Goal: Navigation & Orientation: Find specific page/section

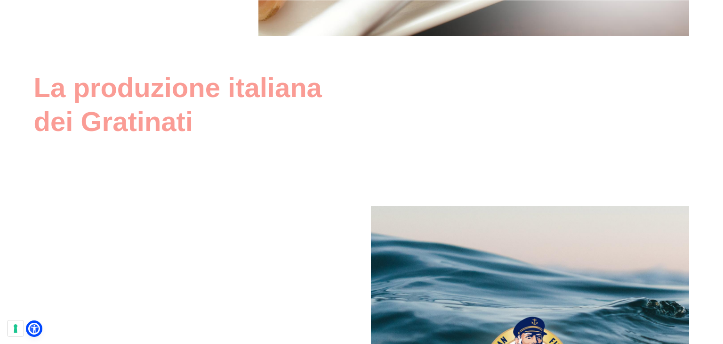
scroll to position [513, 0]
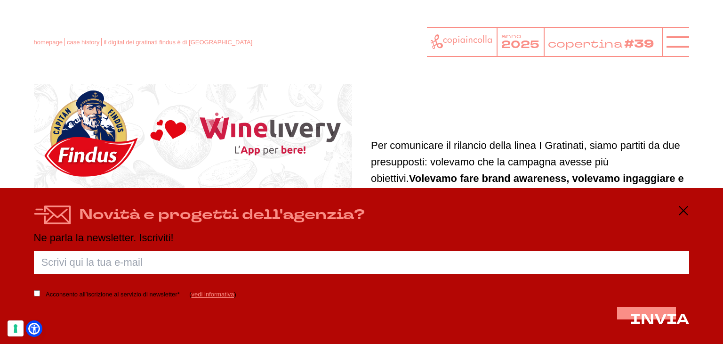
drag, startPoint x: 489, startPoint y: 109, endPoint x: 487, endPoint y: 100, distance: 9.2
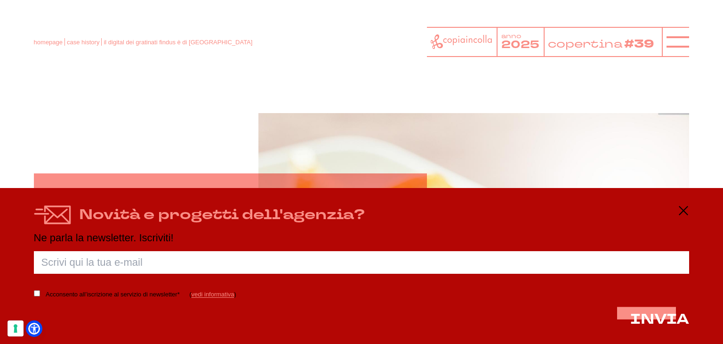
scroll to position [0, 0]
click at [676, 39] on icon at bounding box center [677, 42] width 23 height 23
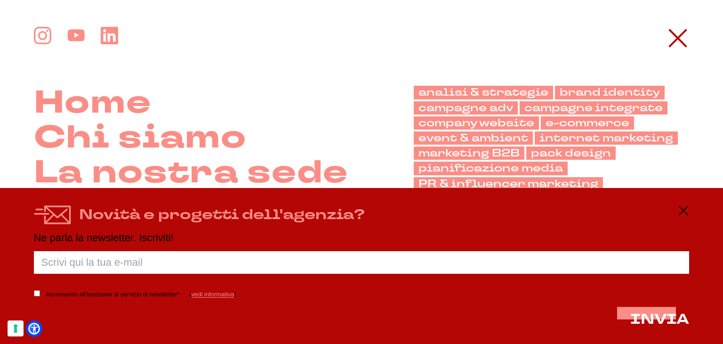
drag, startPoint x: 673, startPoint y: 40, endPoint x: 640, endPoint y: 104, distance: 72.0
click at [672, 41] on icon at bounding box center [677, 38] width 23 height 23
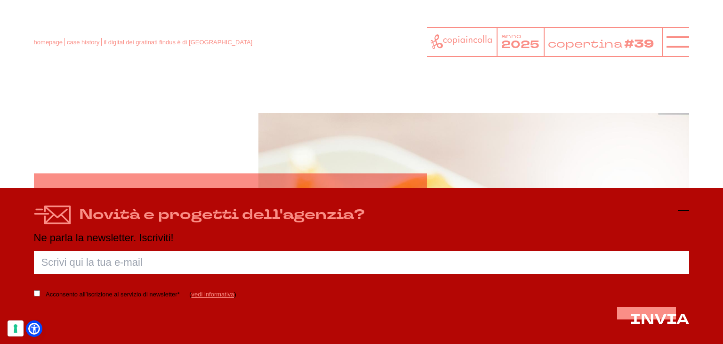
click at [686, 210] on line at bounding box center [683, 210] width 11 height 0
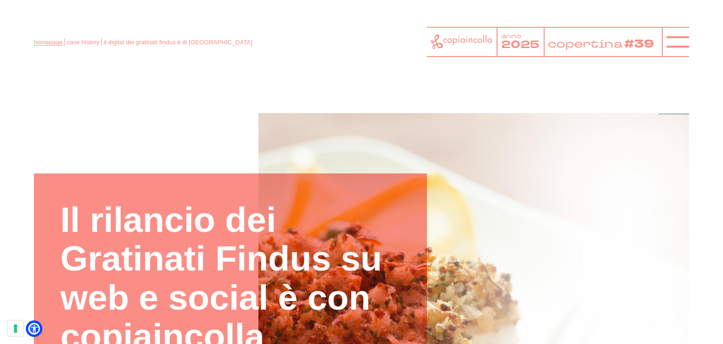
click at [55, 44] on link "homepage" at bounding box center [48, 42] width 29 height 7
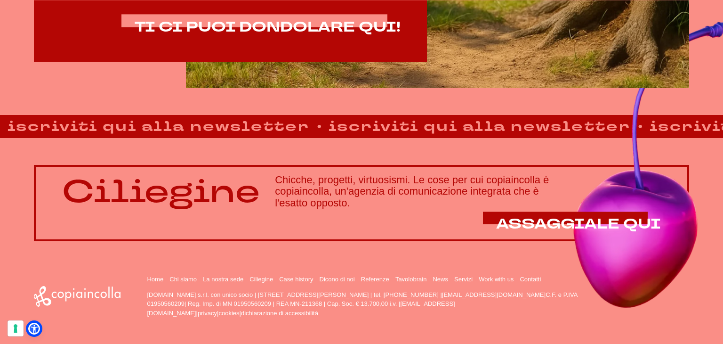
scroll to position [673, 0]
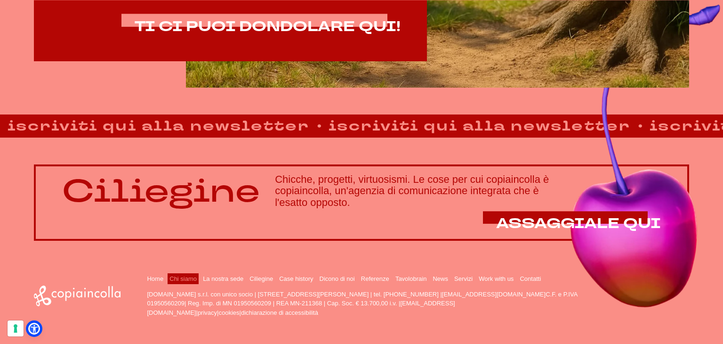
click at [188, 276] on link "Chi siamo" at bounding box center [182, 278] width 27 height 7
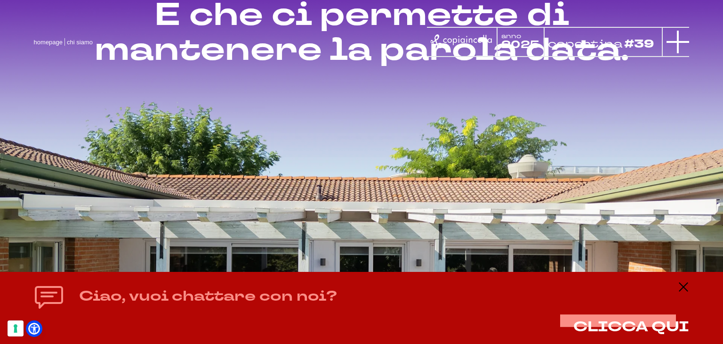
scroll to position [1009, 0]
click at [682, 44] on icon at bounding box center [677, 42] width 23 height 23
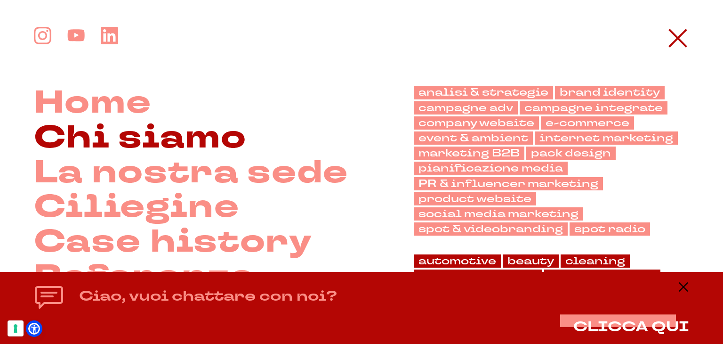
click at [192, 144] on link "Chi siamo" at bounding box center [140, 137] width 213 height 35
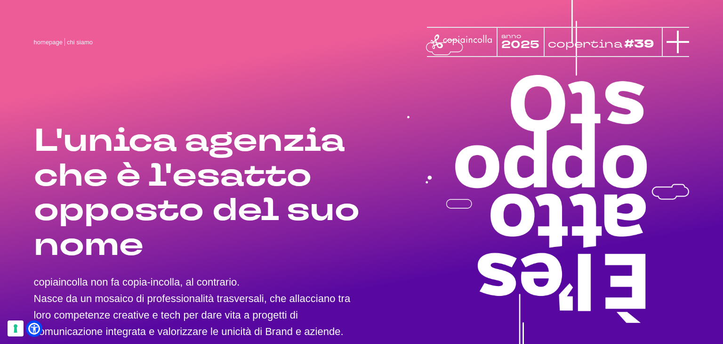
click at [683, 40] on icon at bounding box center [677, 42] width 23 height 23
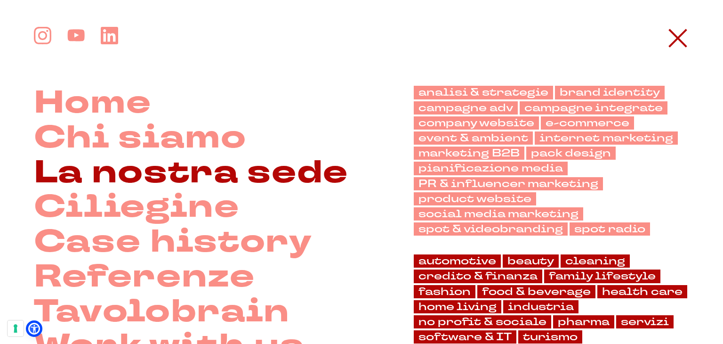
click at [249, 170] on link "La nostra sede" at bounding box center [191, 172] width 314 height 35
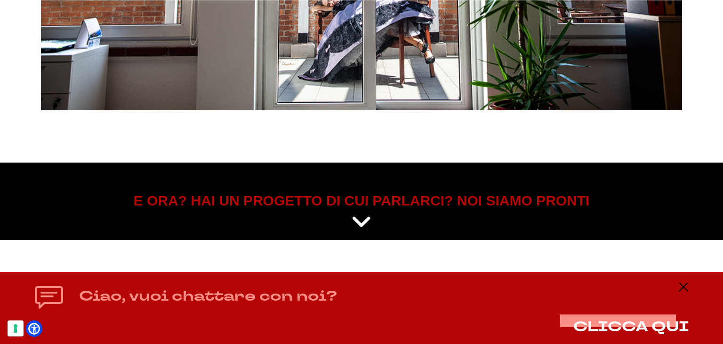
scroll to position [3950, 0]
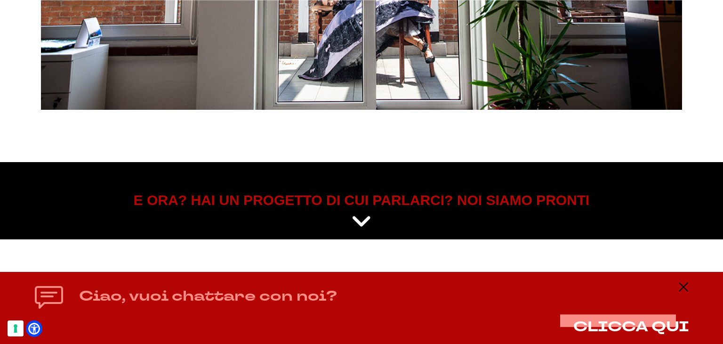
click at [684, 283] on icon at bounding box center [683, 286] width 11 height 11
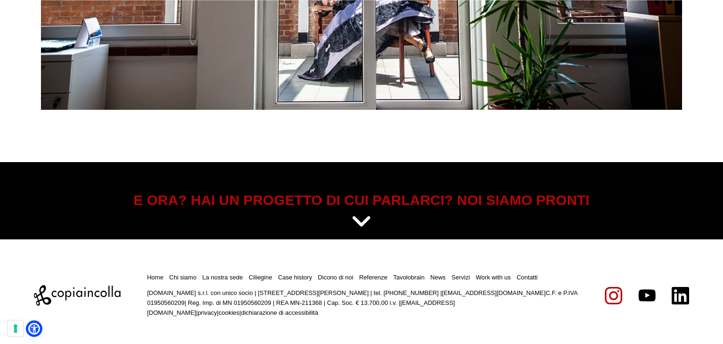
click at [618, 300] on icon at bounding box center [613, 295] width 17 height 17
